Goal: Navigation & Orientation: Find specific page/section

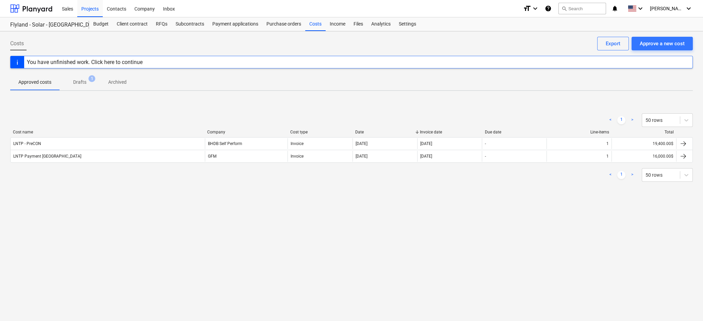
click at [317, 218] on div "Costs Approve a new cost Export You have unfinished work. Click here to continu…" at bounding box center [351, 176] width 703 height 290
click at [35, 10] on div at bounding box center [31, 8] width 42 height 17
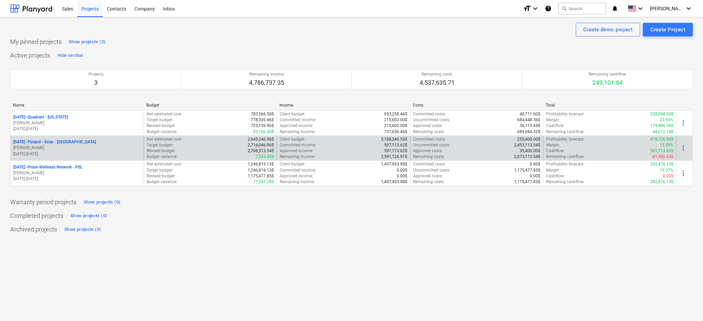
click at [60, 141] on p "[DATE] - Flyland - [GEOGRAPHIC_DATA] - [GEOGRAPHIC_DATA]" at bounding box center [54, 142] width 83 height 6
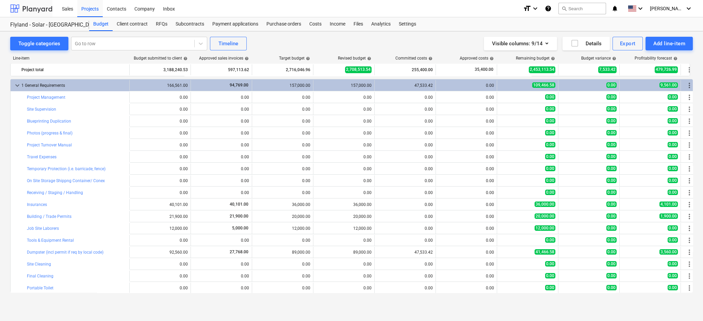
click at [37, 7] on div at bounding box center [31, 8] width 42 height 17
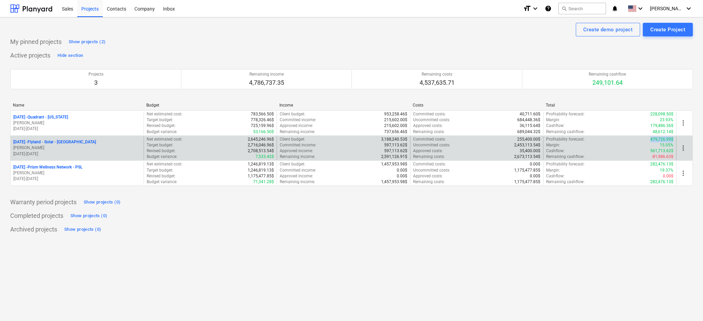
drag, startPoint x: 649, startPoint y: 139, endPoint x: 675, endPoint y: 139, distance: 26.2
click at [675, 139] on div "Profitability forecast : 479,726.99$ Margin : 15.05% Cashflow : 561,713.62$ Rem…" at bounding box center [609, 148] width 133 height 23
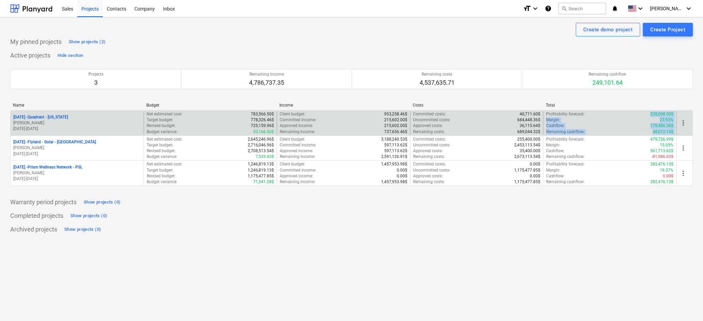
drag, startPoint x: 651, startPoint y: 111, endPoint x: 680, endPoint y: 113, distance: 29.3
click at [680, 113] on div "[DATE] - Quadrant - [US_STATE] [PERSON_NAME] [DATE] - [DATE] Net estimated cost…" at bounding box center [352, 122] width 682 height 23
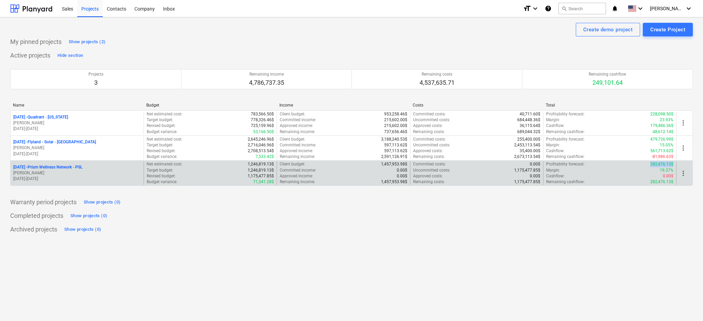
drag, startPoint x: 652, startPoint y: 162, endPoint x: 673, endPoint y: 162, distance: 20.8
click at [673, 162] on p "282,476.13$" at bounding box center [662, 164] width 23 height 6
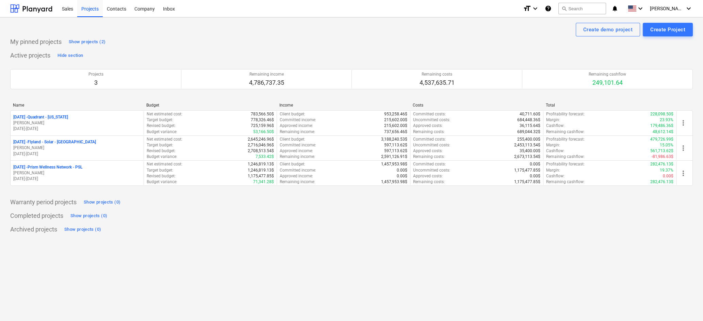
click at [660, 208] on div "My pinned projects Show projects (2) Active projects Hide section Projects 3 Re…" at bounding box center [351, 135] width 683 height 198
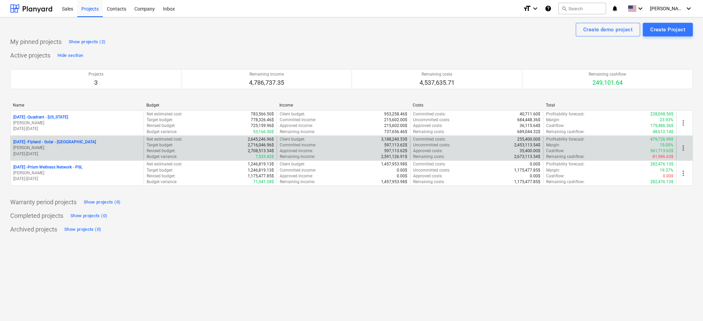
click at [65, 143] on p "[DATE] - Flyland - [GEOGRAPHIC_DATA] - [GEOGRAPHIC_DATA]" at bounding box center [54, 142] width 83 height 6
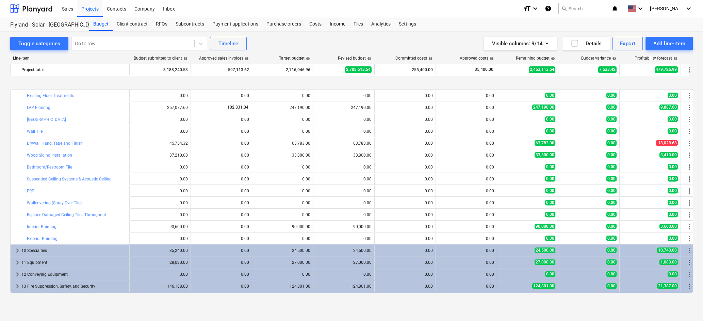
scroll to position [635, 0]
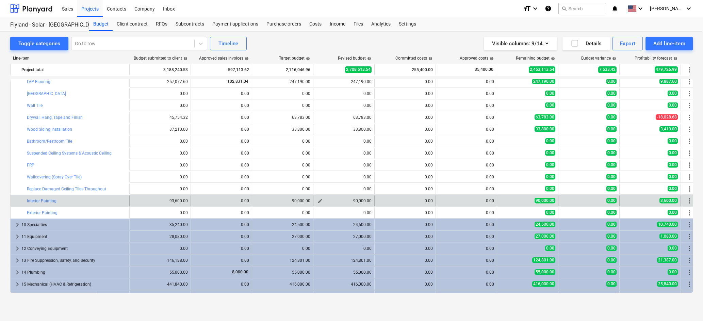
click at [363, 202] on div "90,000.00" at bounding box center [343, 200] width 55 height 5
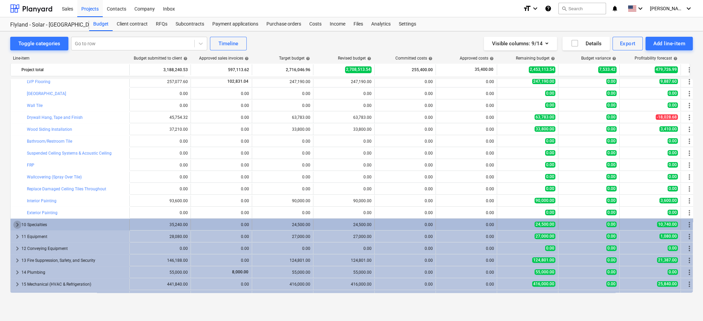
click at [15, 223] on span "keyboard_arrow_right" at bounding box center [17, 225] width 8 height 8
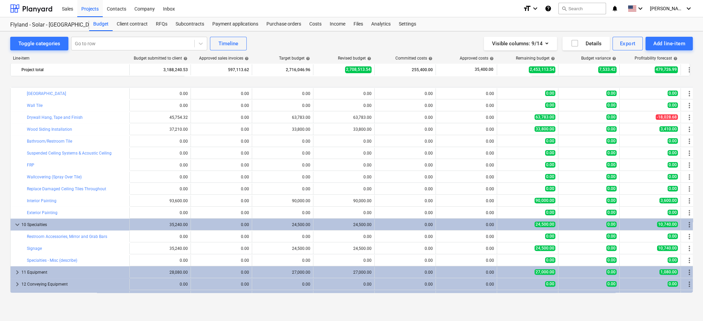
scroll to position [681, 0]
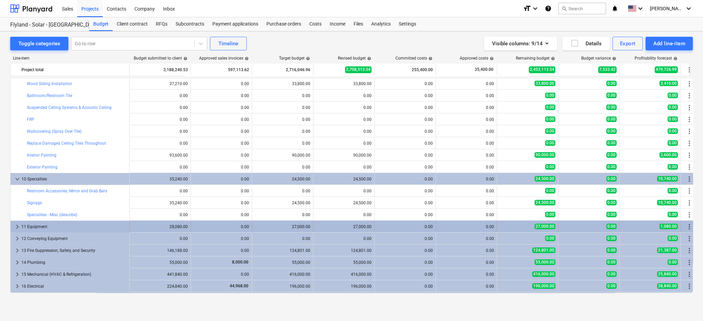
click at [16, 222] on div "keyboard_arrow_right" at bounding box center [17, 226] width 8 height 11
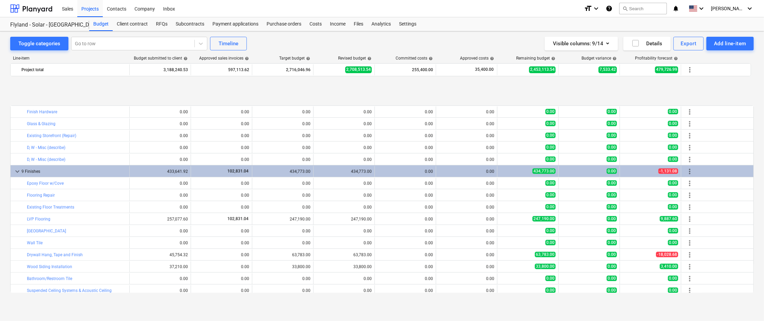
scroll to position [635, 0]
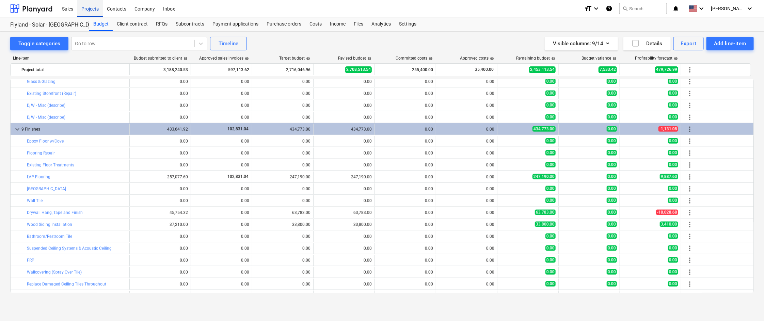
click at [85, 7] on div "Projects" at bounding box center [90, 8] width 26 height 17
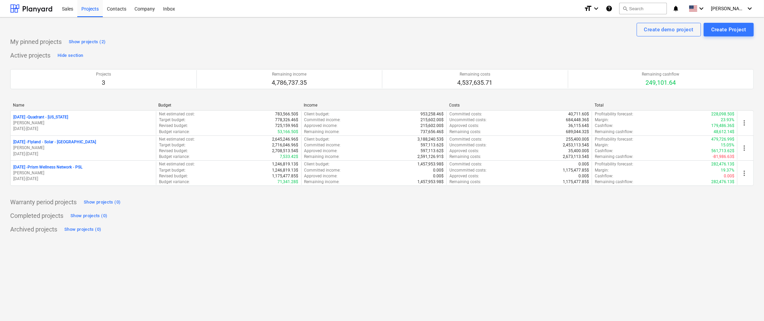
click at [278, 53] on div "Active projects Hide section Projects 3 Remaining income 4,786,737.35 Remaining…" at bounding box center [381, 122] width 743 height 144
